Goal: Task Accomplishment & Management: Manage account settings

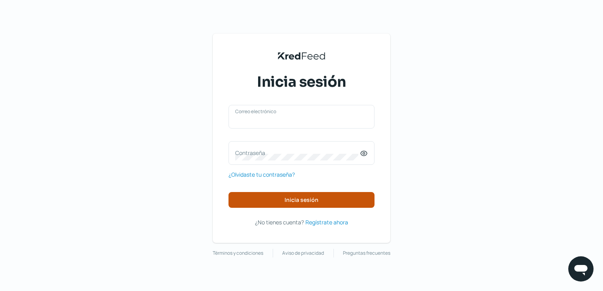
type input "[EMAIL_ADDRESS][DOMAIN_NAME]"
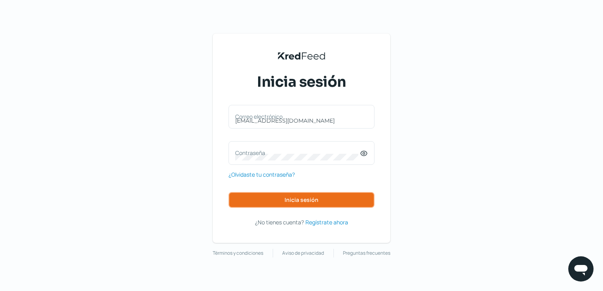
click at [295, 195] on button "Inicia sesión" at bounding box center [301, 200] width 146 height 16
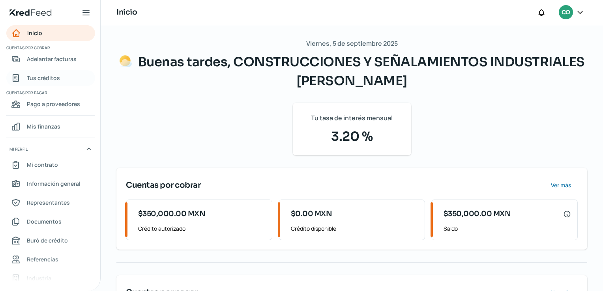
click at [58, 82] on span "Tus créditos" at bounding box center [43, 78] width 33 height 10
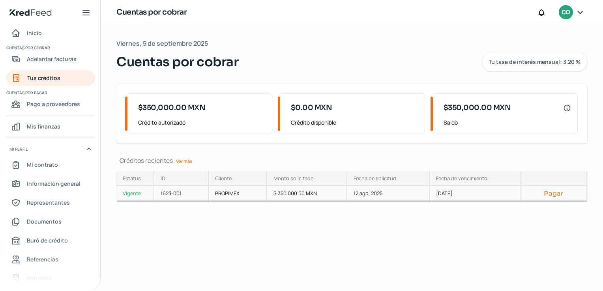
click at [552, 192] on button "Pagar" at bounding box center [553, 193] width 52 height 8
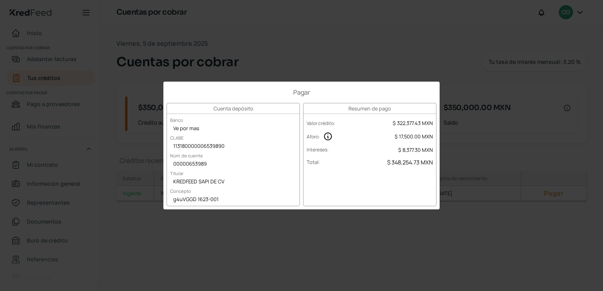
click at [429, 236] on div "Pagar Cuenta depósito Banco Ve por mas [PERSON_NAME] 113180000006539890 Núm. de…" at bounding box center [301, 145] width 603 height 291
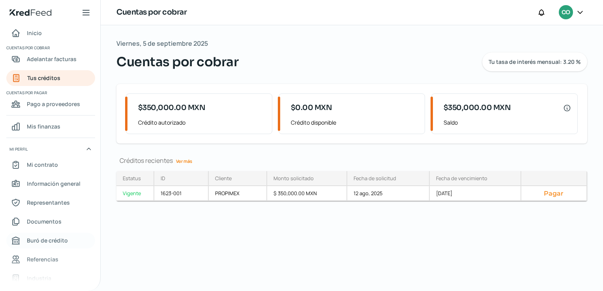
click at [48, 240] on span "Buró de crédito" at bounding box center [47, 240] width 41 height 10
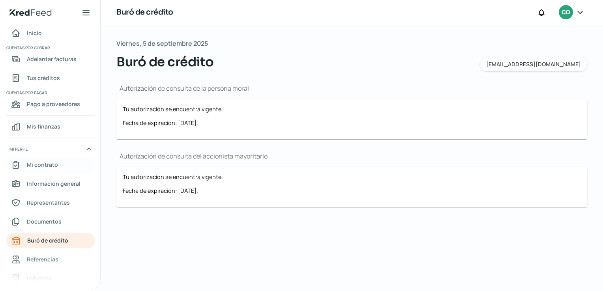
click at [62, 157] on link "Mi contrato" at bounding box center [50, 165] width 89 height 16
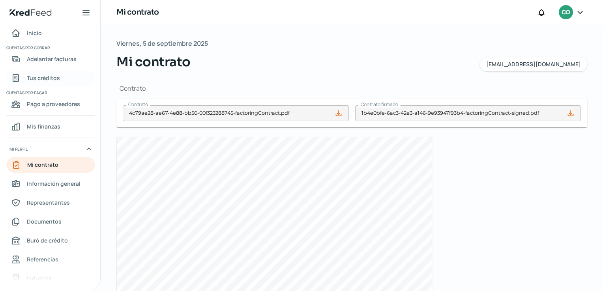
click at [49, 77] on span "Tus créditos" at bounding box center [43, 78] width 33 height 10
